Goal: Check status: Check status

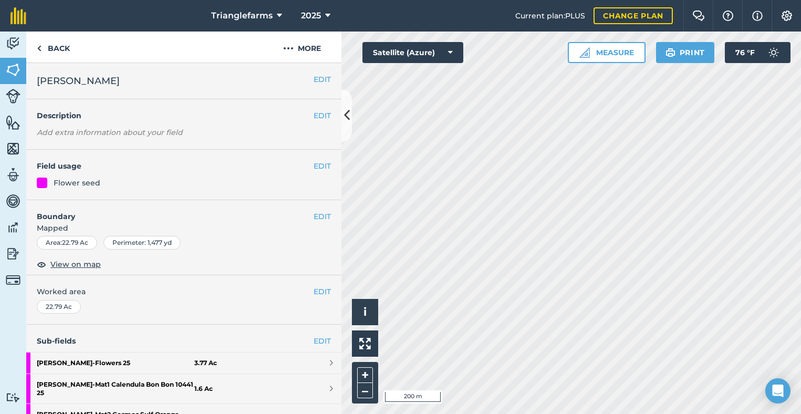
scroll to position [113, 0]
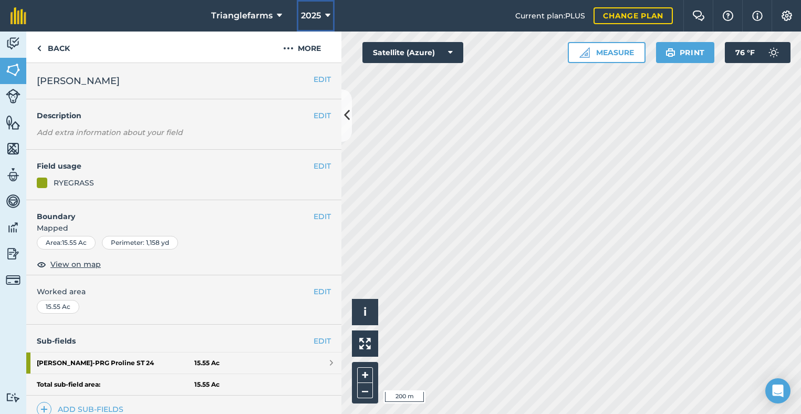
click at [315, 17] on span "2025" at bounding box center [311, 15] width 20 height 13
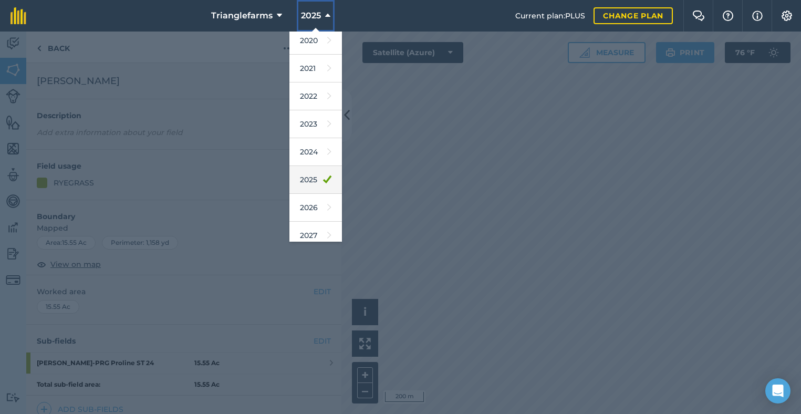
scroll to position [96, 0]
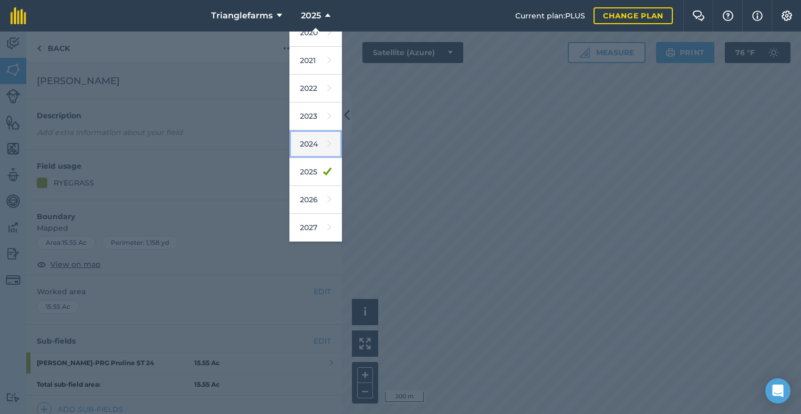
click at [314, 148] on link "2024" at bounding box center [315, 144] width 53 height 28
